Goal: Use online tool/utility: Utilize a website feature to perform a specific function

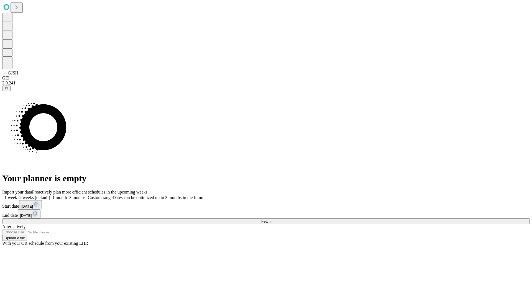
click at [270, 219] on span "Fetch" at bounding box center [265, 221] width 9 height 4
